Goal: Task Accomplishment & Management: Manage account settings

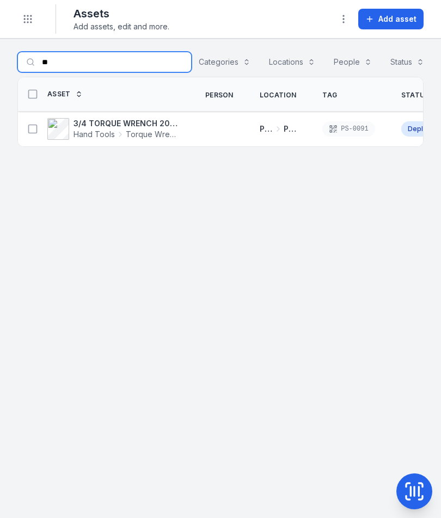
type input "*"
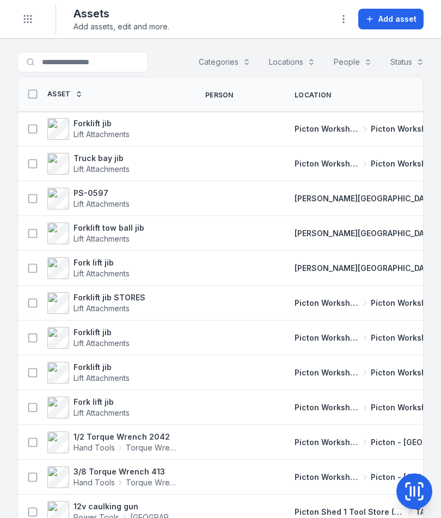
click at [23, 22] on icon "Toggle navigation" at bounding box center [27, 19] width 11 height 11
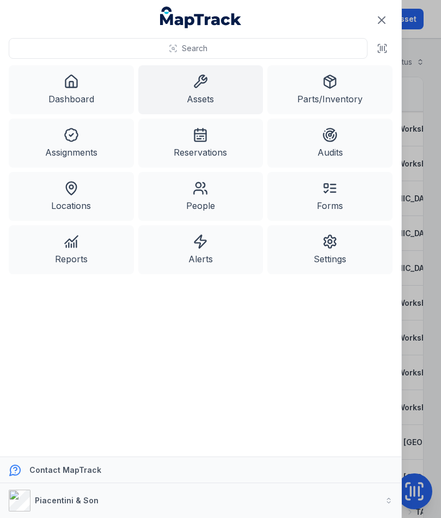
click at [83, 150] on link "Assignments" at bounding box center [71, 143] width 125 height 49
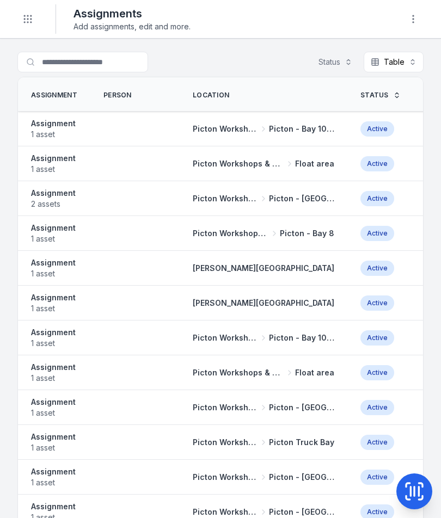
click at [72, 202] on span "2 assets" at bounding box center [53, 204] width 45 height 11
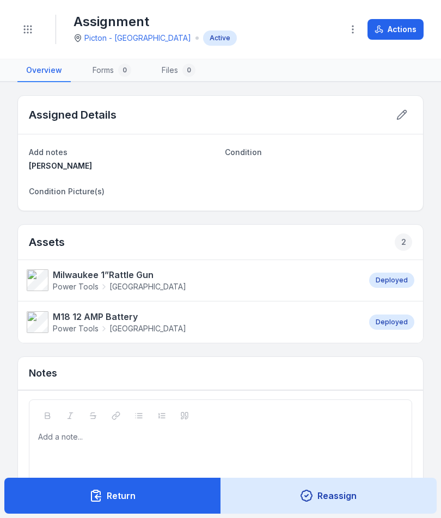
click at [145, 503] on button "Return" at bounding box center [112, 496] width 216 height 36
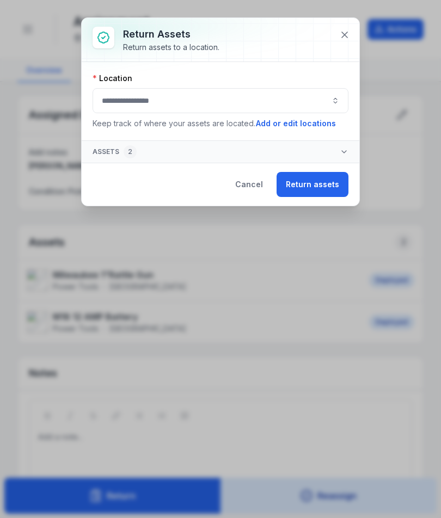
click at [250, 103] on button "button" at bounding box center [220, 100] width 256 height 25
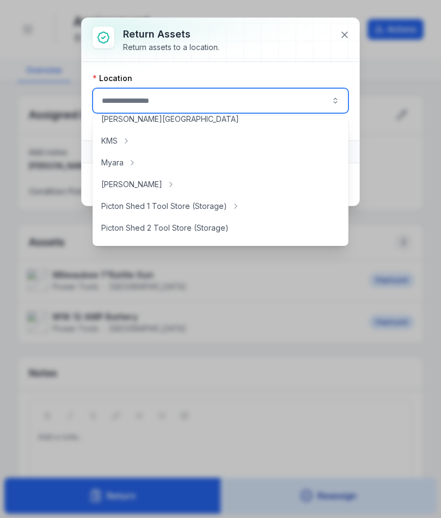
scroll to position [142, 0]
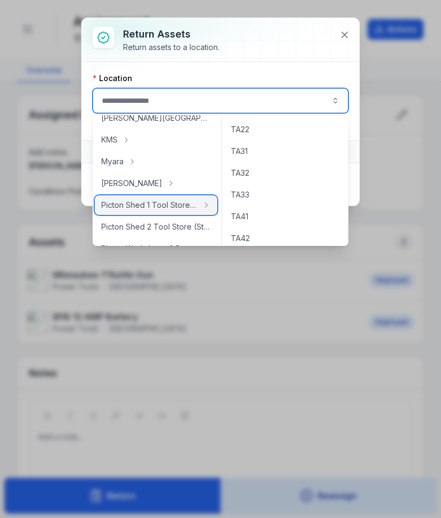
click at [191, 203] on span "Picton Shed 1 Tool Store (Storage)" at bounding box center [149, 205] width 96 height 11
type input "**********"
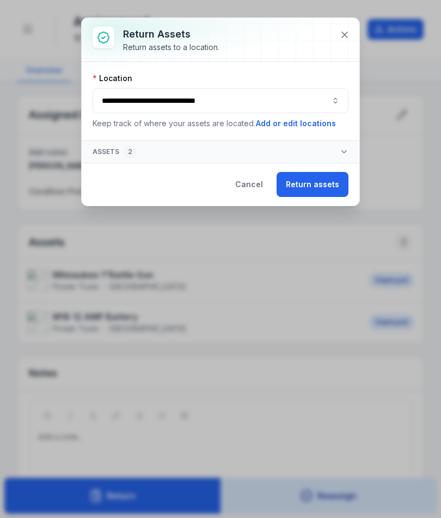
click at [314, 191] on button "Return assets" at bounding box center [312, 184] width 72 height 25
